Goal: Transaction & Acquisition: Subscribe to service/newsletter

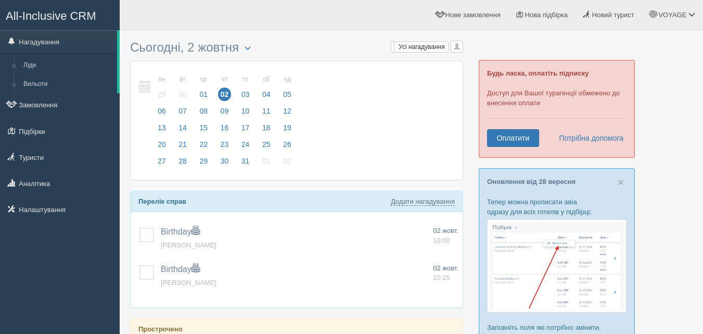
drag, startPoint x: 504, startPoint y: 138, endPoint x: 500, endPoint y: 127, distance: 12.2
click at [500, 127] on div "Будь ласка, оплатіть підписку Доступ для Вашої турагенції обмежено до внесення …" at bounding box center [557, 109] width 156 height 98
click at [501, 132] on link "Оплатити" at bounding box center [513, 138] width 52 height 18
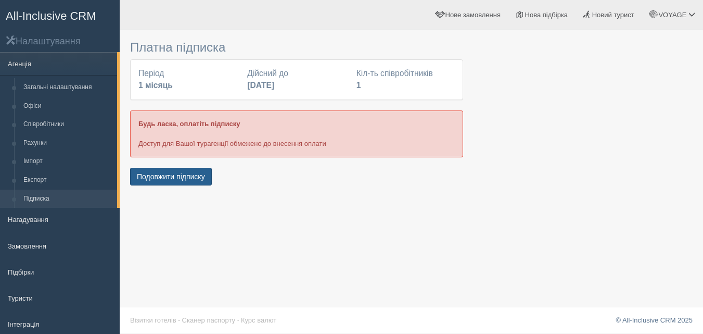
click at [162, 175] on button "Подовжити підписку" at bounding box center [171, 177] width 82 height 18
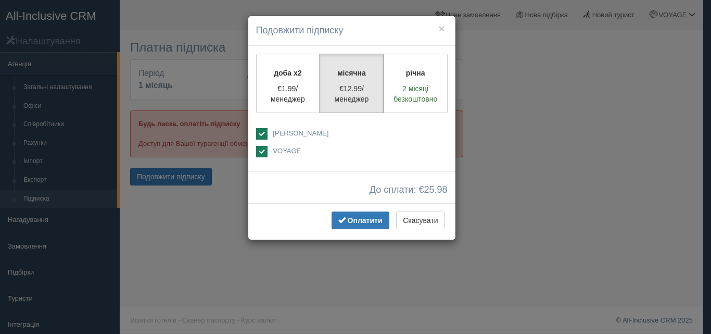
click at [282, 130] on span "[PERSON_NAME]" at bounding box center [301, 133] width 56 height 8
checkbox input "false"
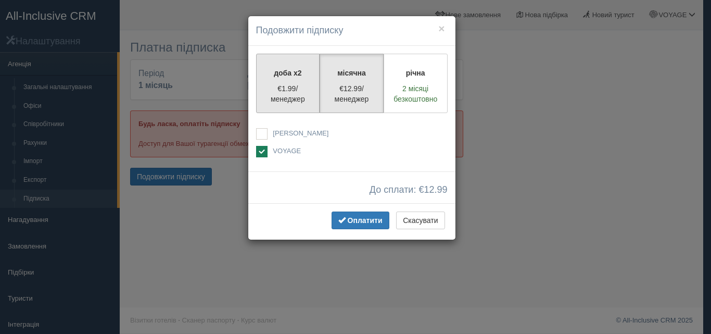
click at [302, 92] on p "€1.99/менеджер" at bounding box center [288, 93] width 51 height 21
radio input "true"
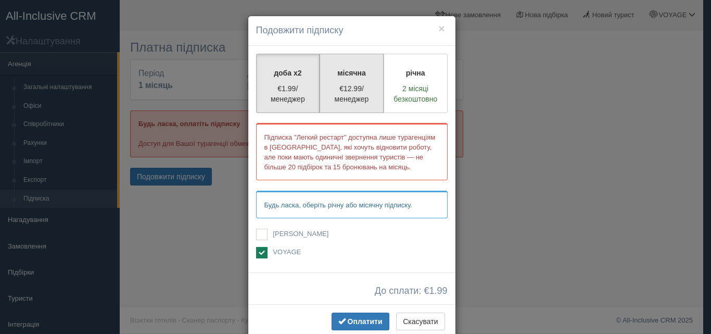
click at [343, 90] on p "€12.99/менеджер" at bounding box center [351, 93] width 51 height 21
radio input "true"
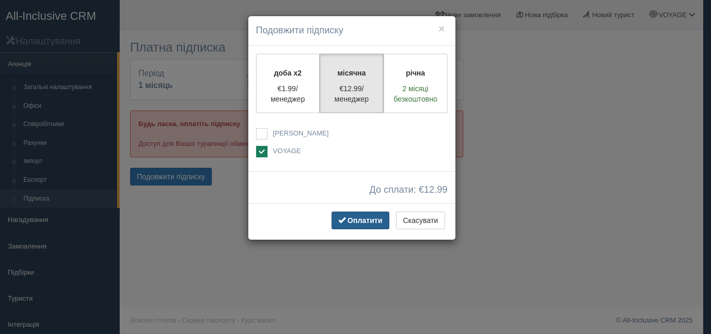
click at [345, 225] on button "Оплатити" at bounding box center [361, 220] width 58 height 18
